Goal: Information Seeking & Learning: Learn about a topic

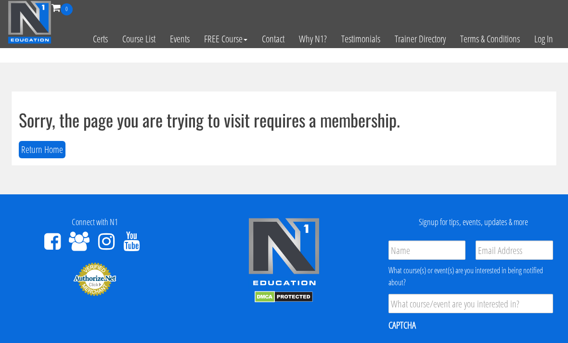
click at [533, 45] on link "Log In" at bounding box center [543, 38] width 33 height 47
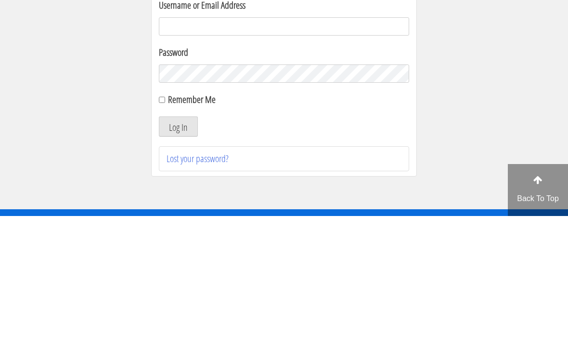
scroll to position [127, 0]
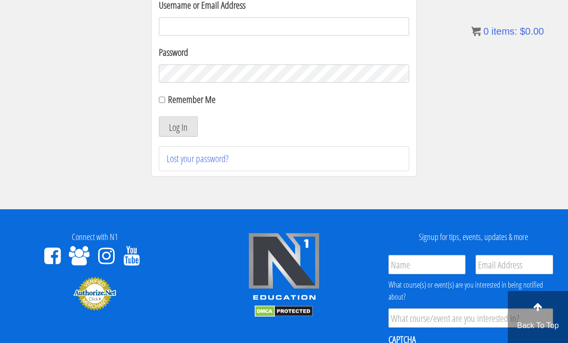
type input "k"
click at [163, 101] on input "Remember Me" at bounding box center [162, 100] width 6 height 6
checkbox input "true"
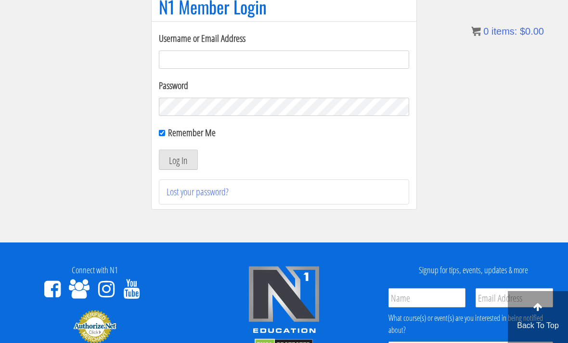
scroll to position [56, 0]
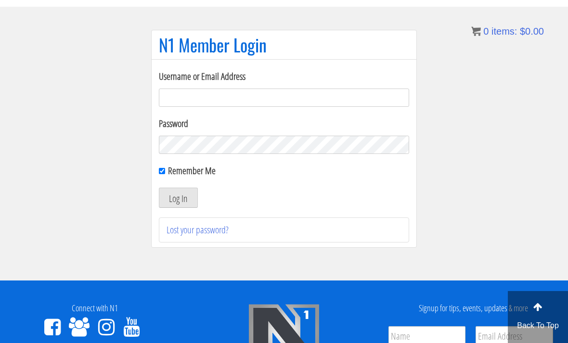
click at [276, 99] on input "Username or Email Address" at bounding box center [284, 98] width 250 height 18
type input "Kedarkokil10@gmail.com"
click at [181, 195] on button "Log In" at bounding box center [178, 198] width 39 height 20
click at [181, 208] on button "Log In" at bounding box center [178, 198] width 39 height 20
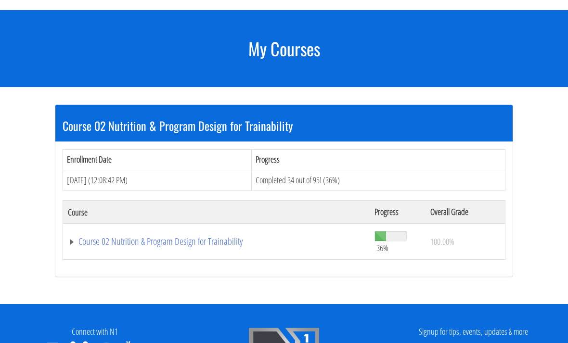
scroll to position [99, 0]
click at [204, 239] on link "Course 02 Nutrition & Program Design for Trainability" at bounding box center [216, 242] width 297 height 10
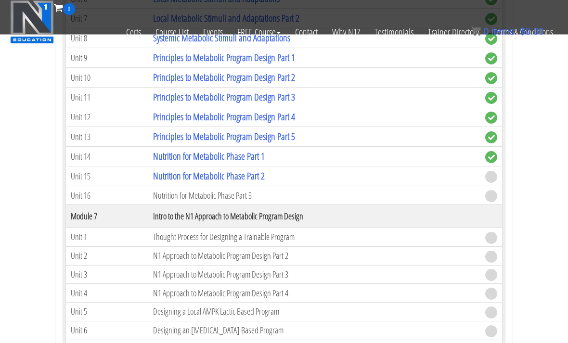
scroll to position [983, 0]
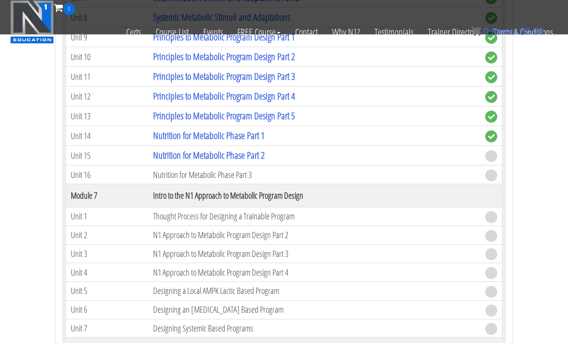
click at [163, 156] on link "Nutrition for Metabolic Phase Part 2" at bounding box center [209, 155] width 112 height 13
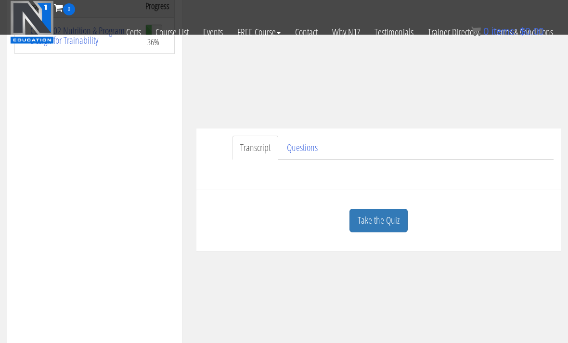
scroll to position [193, 0]
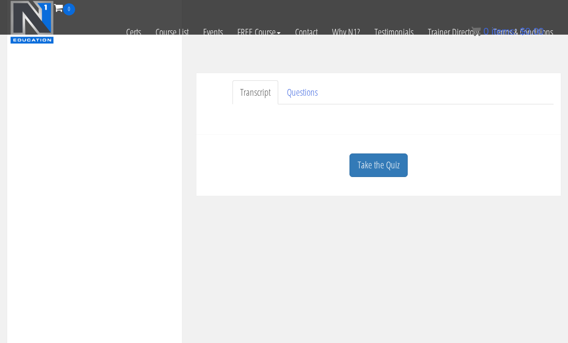
click at [385, 165] on link "Take the Quiz" at bounding box center [378, 165] width 58 height 24
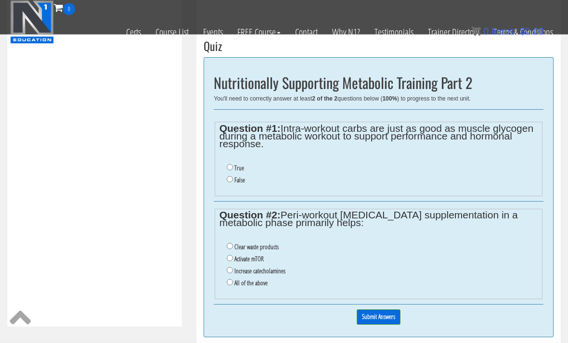
scroll to position [304, 0]
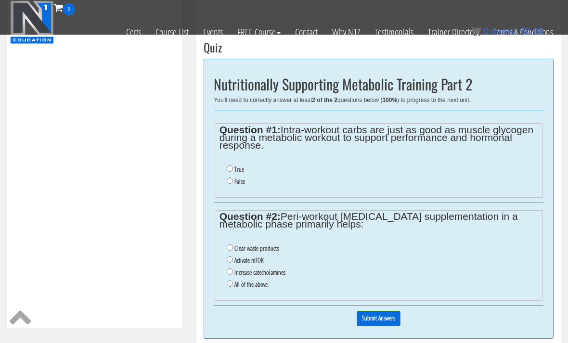
click at [238, 185] on label "False" at bounding box center [239, 182] width 11 height 8
click at [233, 184] on input "False" at bounding box center [230, 181] width 6 height 6
radio input "true"
click at [278, 249] on label "Clear waste products" at bounding box center [256, 248] width 44 height 8
click at [233, 249] on input "Clear waste products" at bounding box center [230, 247] width 6 height 6
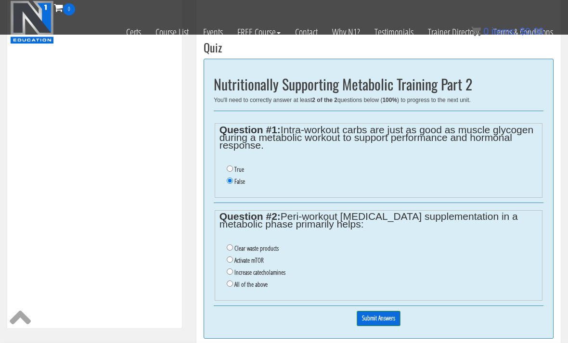
radio input "true"
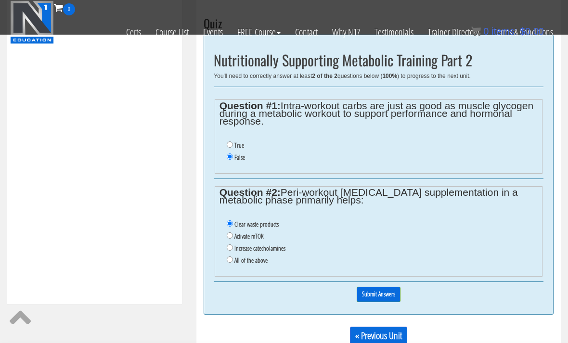
scroll to position [332, 0]
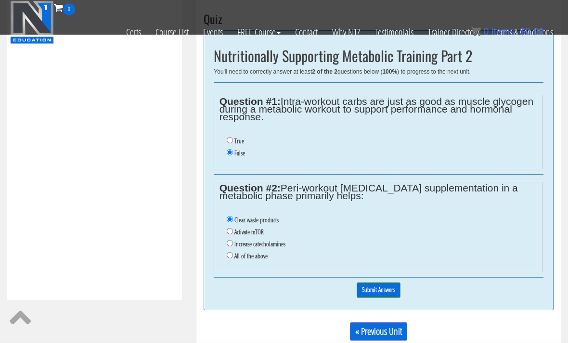
click at [389, 288] on input "Submit Answers" at bounding box center [379, 289] width 44 height 15
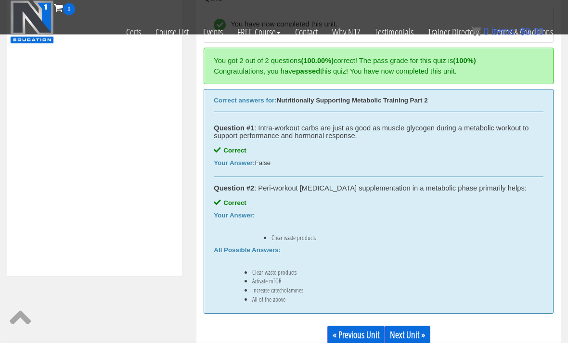
scroll to position [356, 0]
click at [417, 328] on link "Next Unit »" at bounding box center [407, 335] width 46 height 18
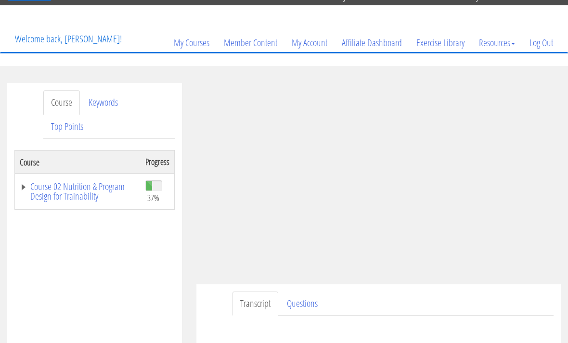
scroll to position [43, 0]
